Goal: Check status: Check status

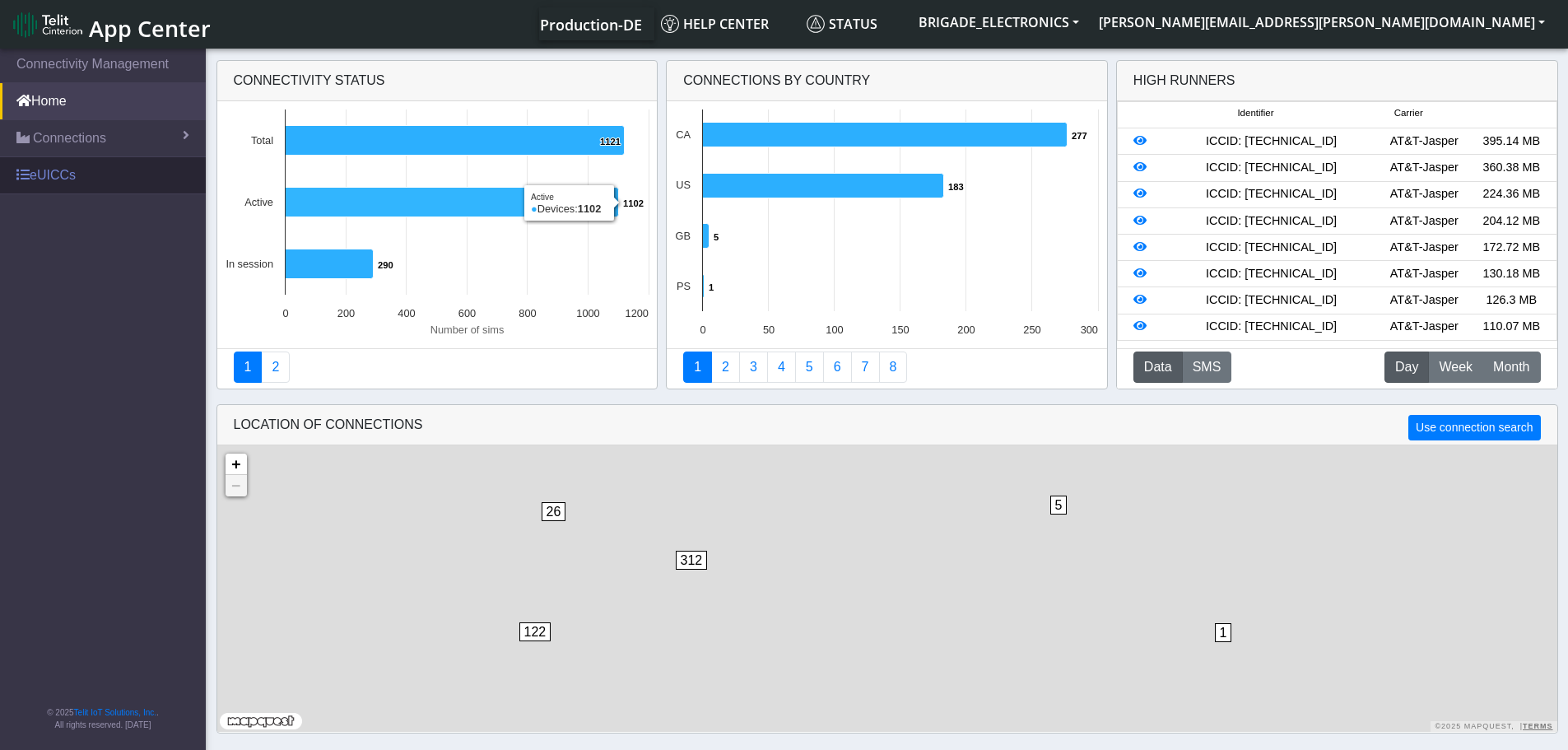
click at [83, 179] on link "eUICCs" at bounding box center [103, 175] width 206 height 36
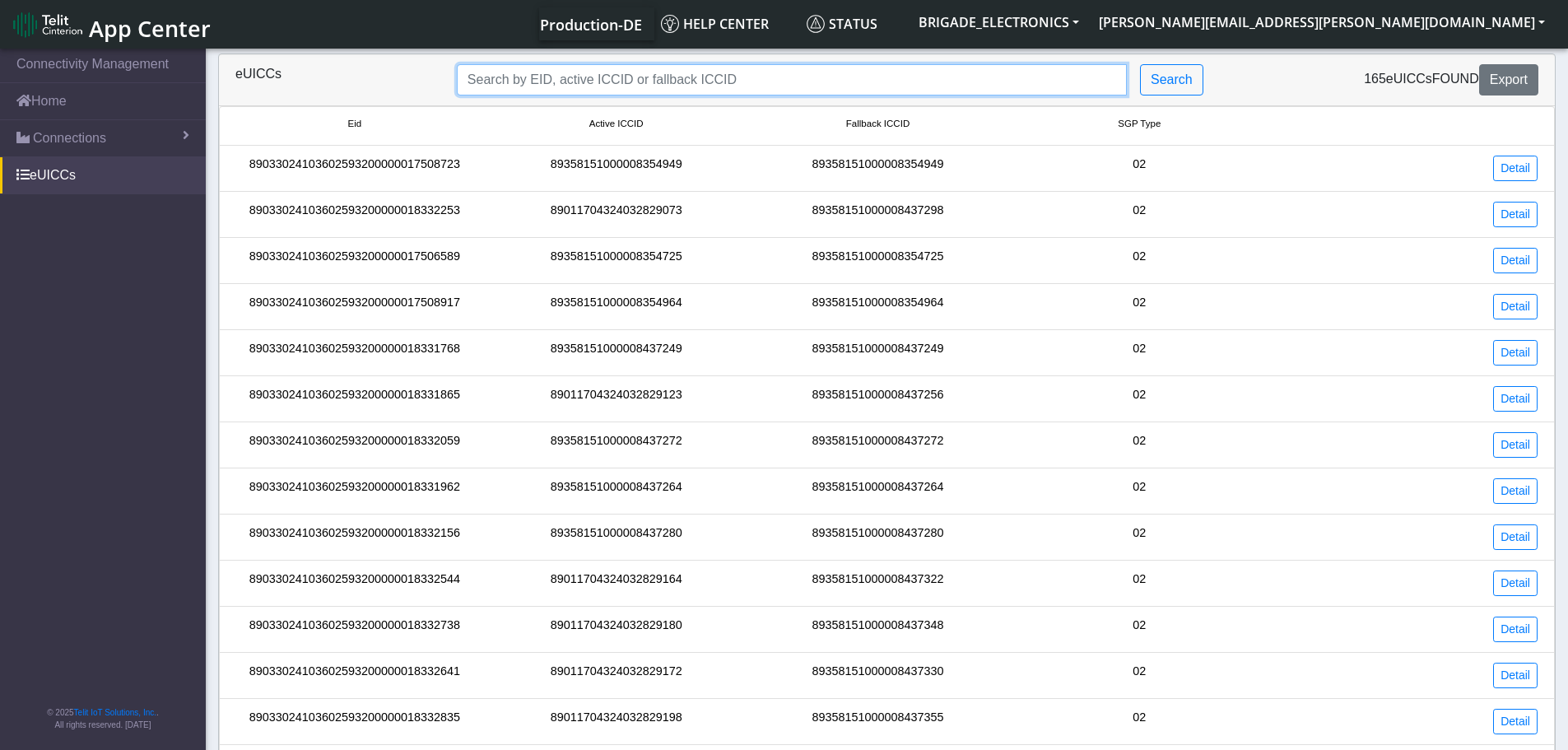
click at [662, 91] on input "Search..." at bounding box center [791, 80] width 670 height 32
paste input "02593200000018374224"
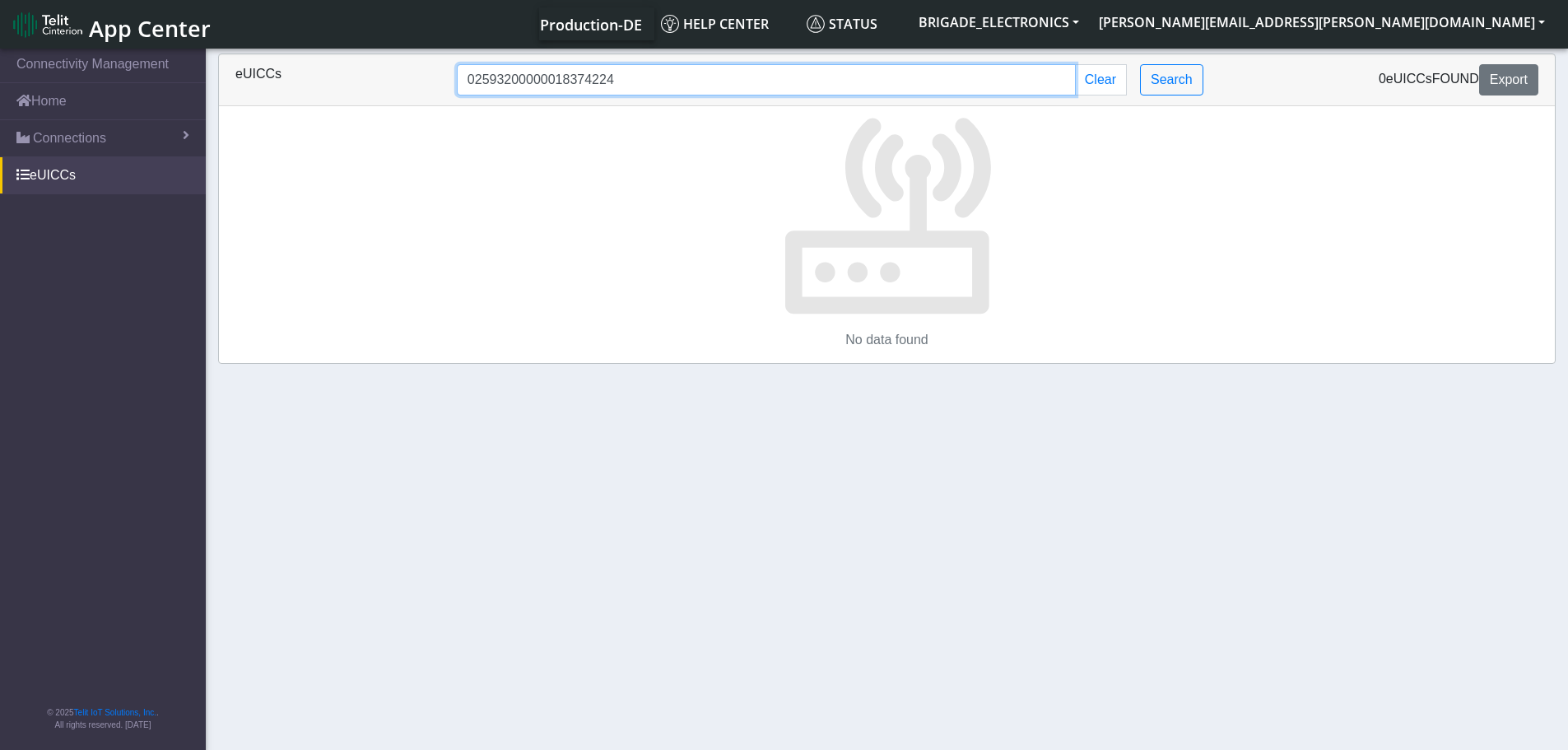
click at [671, 90] on input "02593200000018374224" at bounding box center [766, 80] width 619 height 32
paste input "89011704324032830071"
type input "89011704324032830071"
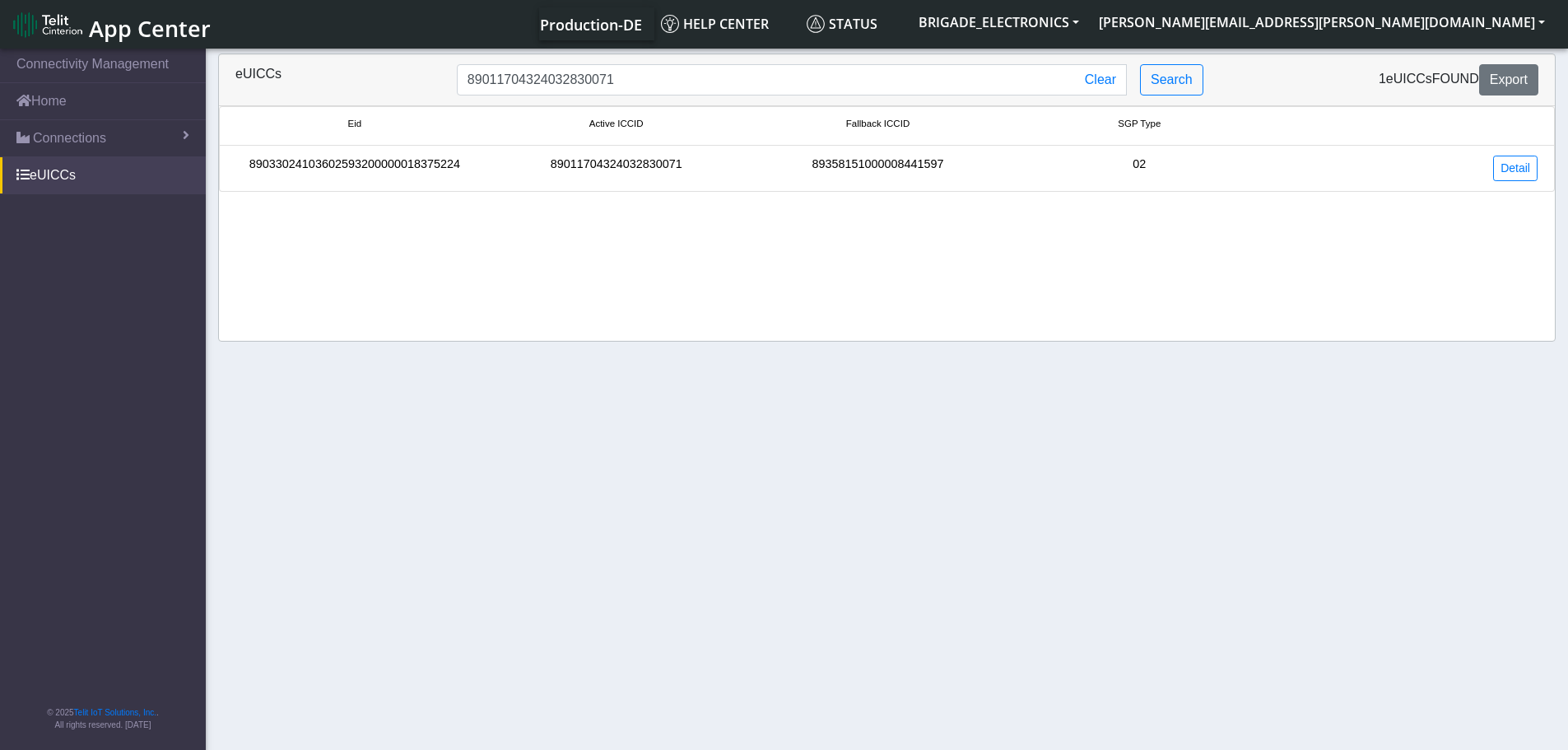
click at [620, 165] on div "89011704324032830071" at bounding box center [617, 167] width 262 height 25
click at [1530, 165] on link "Detail" at bounding box center [1515, 167] width 45 height 25
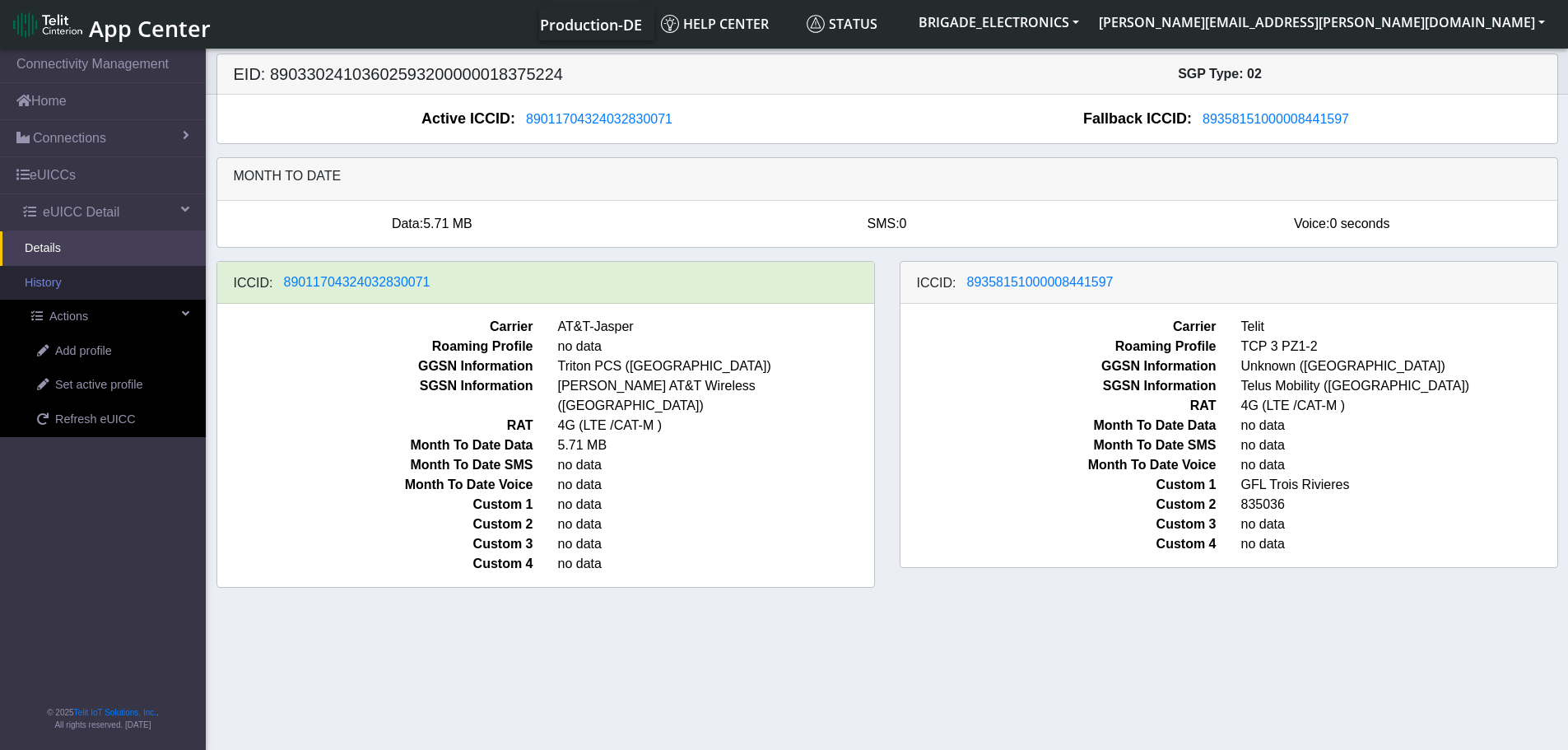
click at [104, 276] on link "History" at bounding box center [103, 283] width 206 height 34
